Goal: Task Accomplishment & Management: Use online tool/utility

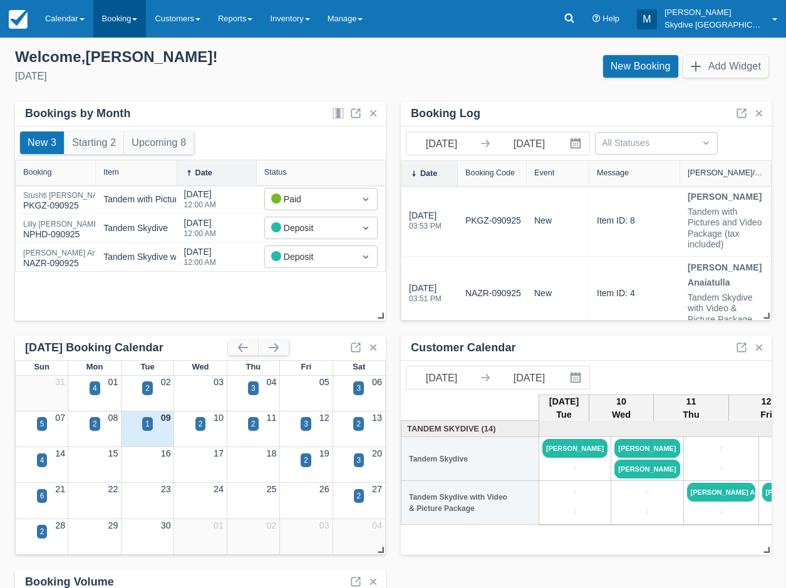
click at [109, 16] on link "Booking" at bounding box center [119, 19] width 53 height 38
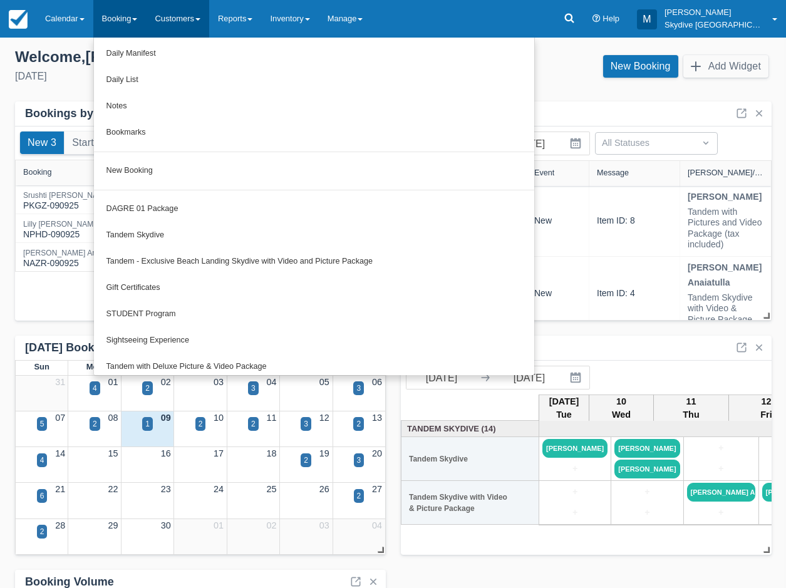
click at [166, 18] on link "Customers" at bounding box center [177, 19] width 63 height 38
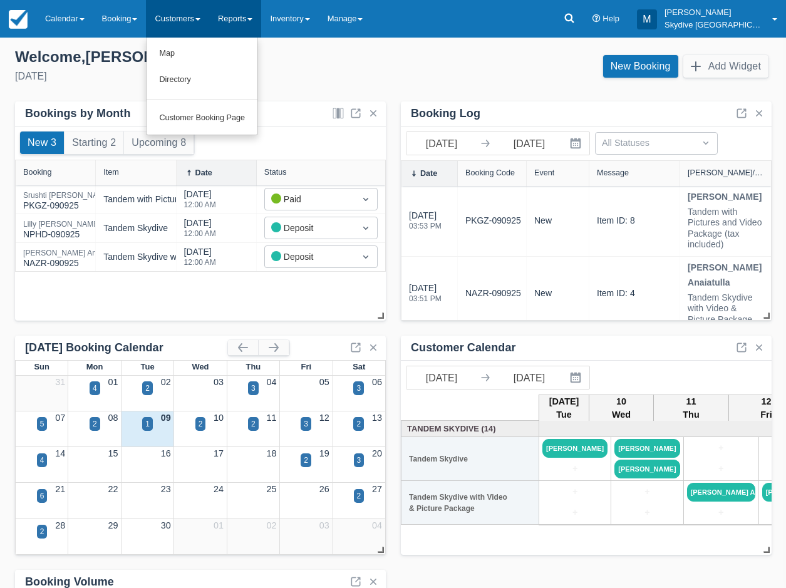
click at [234, 16] on link "Reports" at bounding box center [235, 19] width 52 height 38
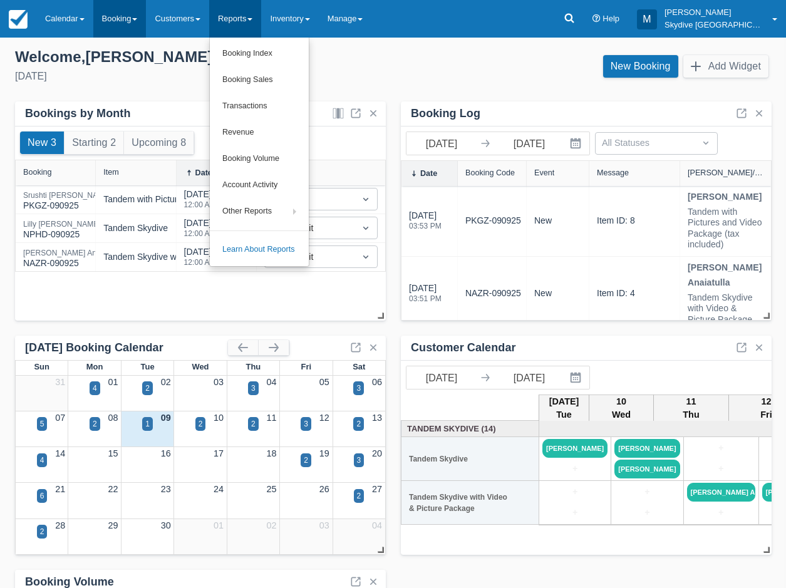
scroll to position [0, 1]
click at [61, 15] on link "Calendar" at bounding box center [64, 19] width 57 height 38
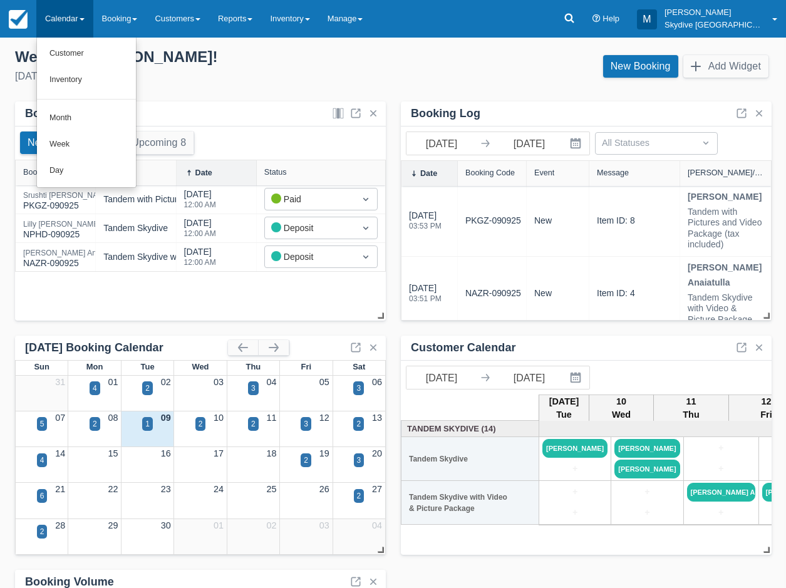
scroll to position [0, 0]
click at [132, 16] on link "Booking" at bounding box center [119, 19] width 53 height 38
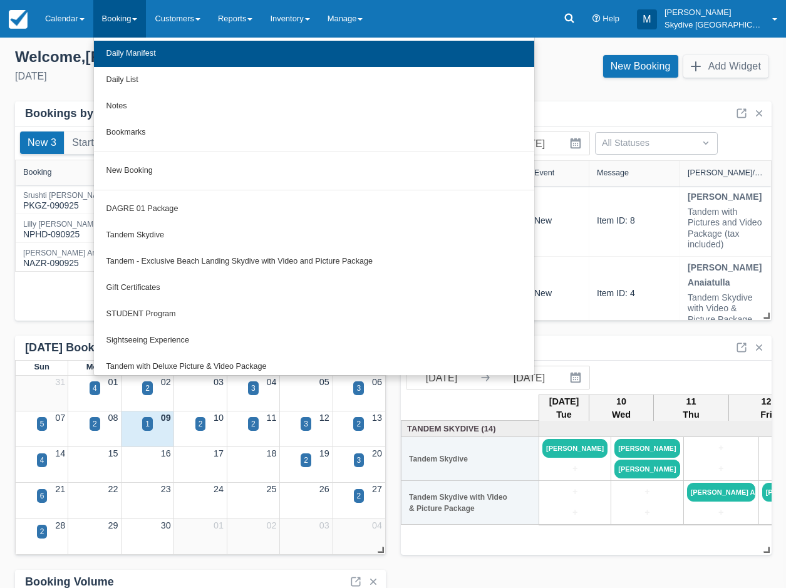
click at [127, 54] on link "Daily Manifest" at bounding box center [314, 54] width 441 height 26
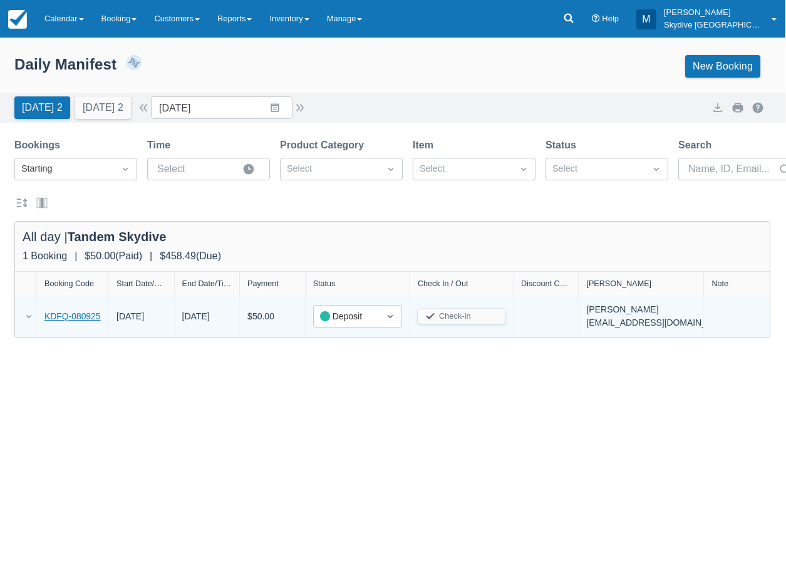
scroll to position [1, 1]
click at [84, 316] on link "KDFQ-080925" at bounding box center [72, 316] width 56 height 13
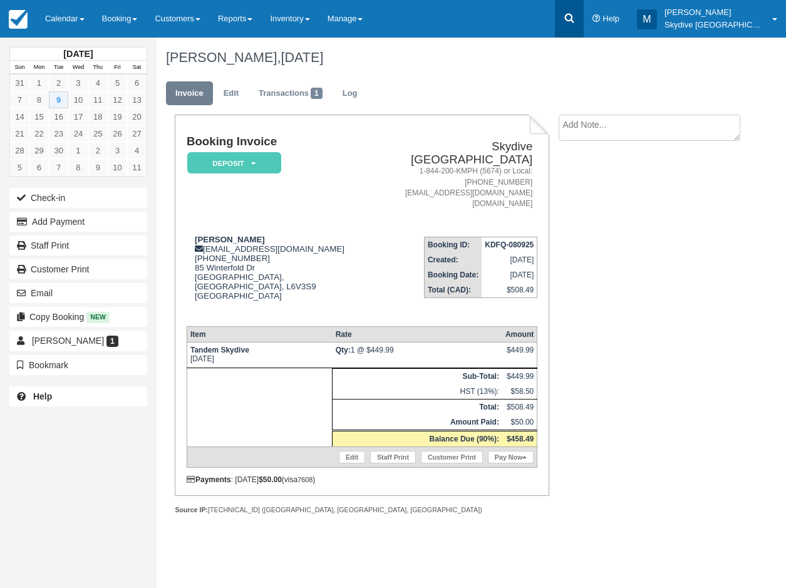
click at [575, 22] on icon at bounding box center [569, 18] width 13 height 13
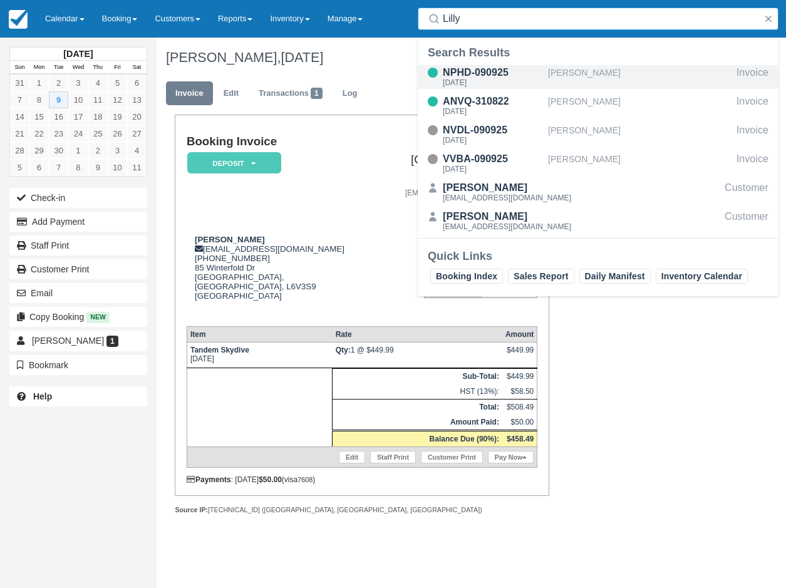
type input "Lilly"
click at [505, 71] on div "NPHD-090925" at bounding box center [493, 72] width 100 height 15
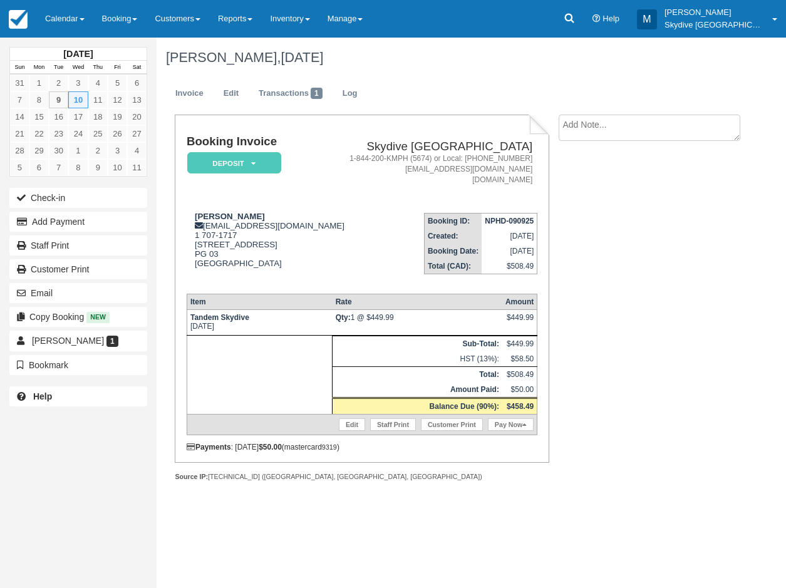
click at [255, 158] on em "Deposit" at bounding box center [234, 163] width 94 height 22
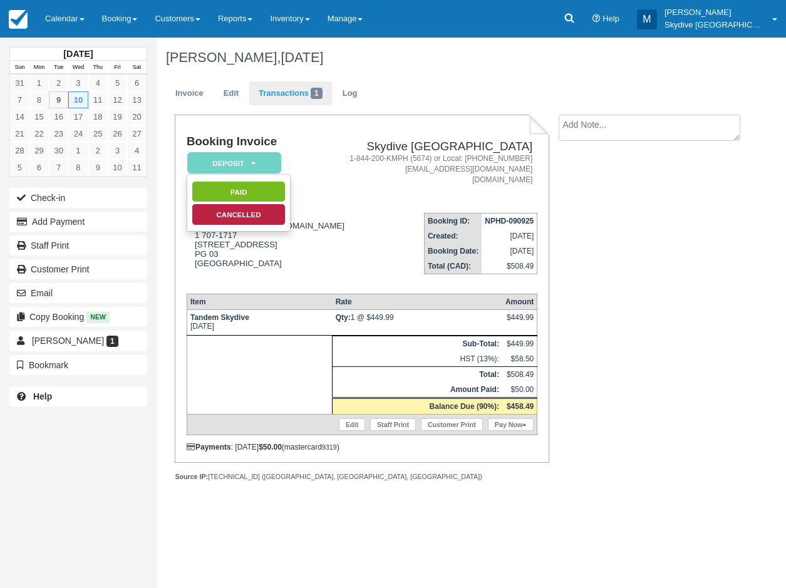
click at [284, 96] on link "Transactions 1" at bounding box center [290, 93] width 83 height 24
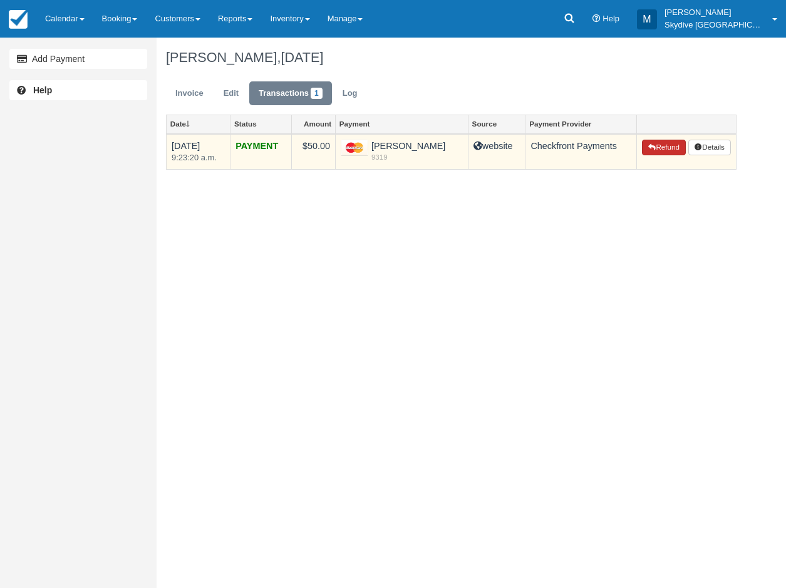
click at [666, 151] on button "Refund" at bounding box center [664, 148] width 44 height 16
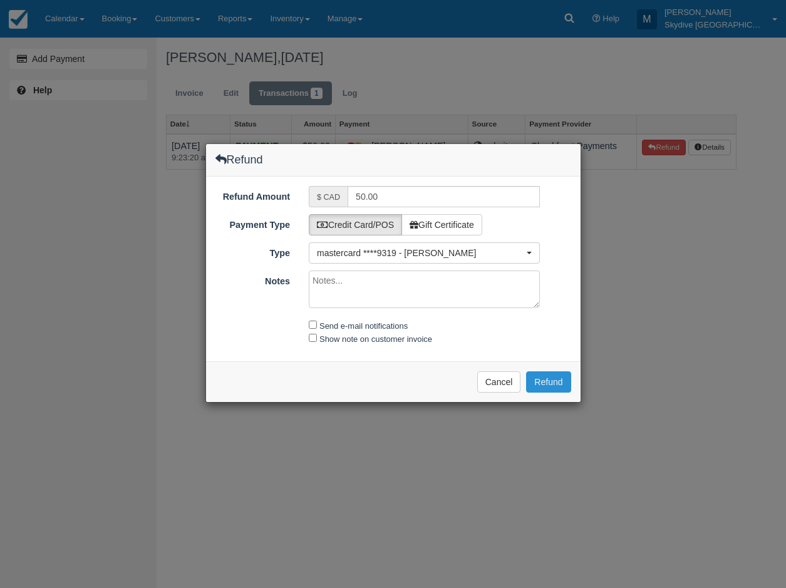
click at [559, 382] on button "Refund" at bounding box center [548, 381] width 44 height 21
